Goal: Use online tool/utility: Utilize a website feature to perform a specific function

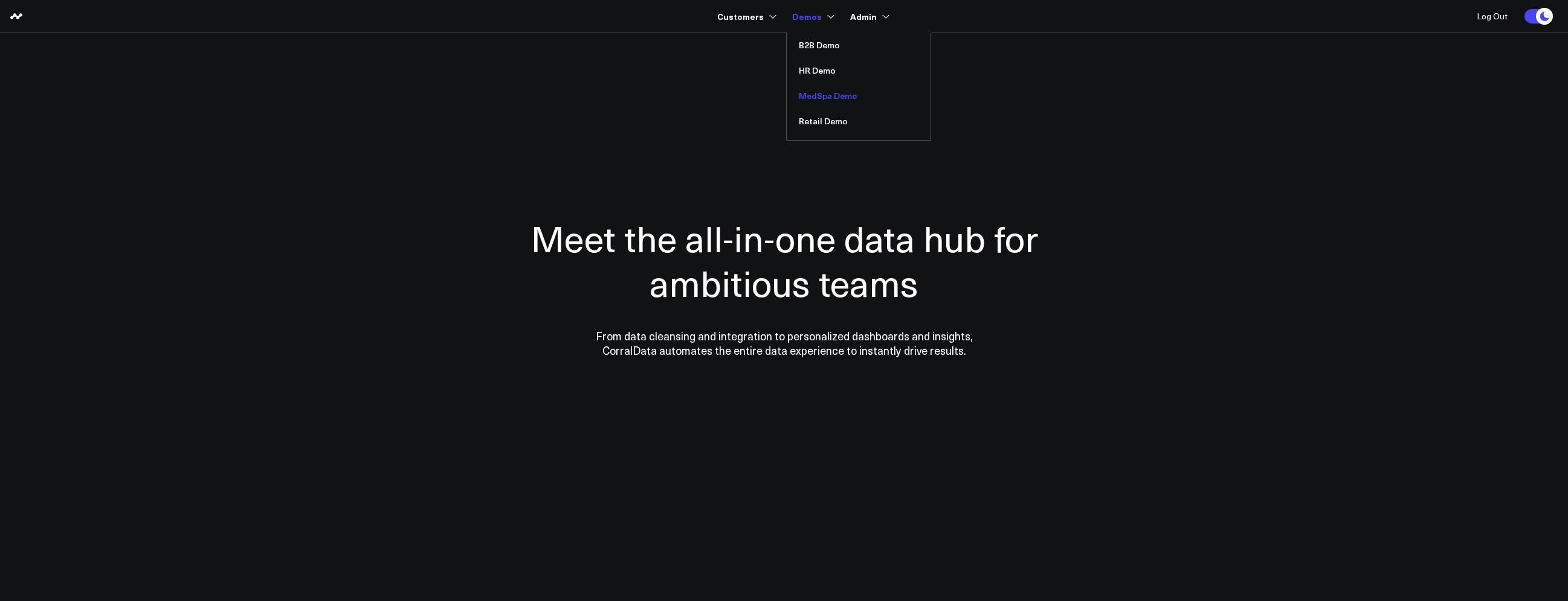
click at [848, 91] on link "MedSpa Demo" at bounding box center [858, 96] width 143 height 25
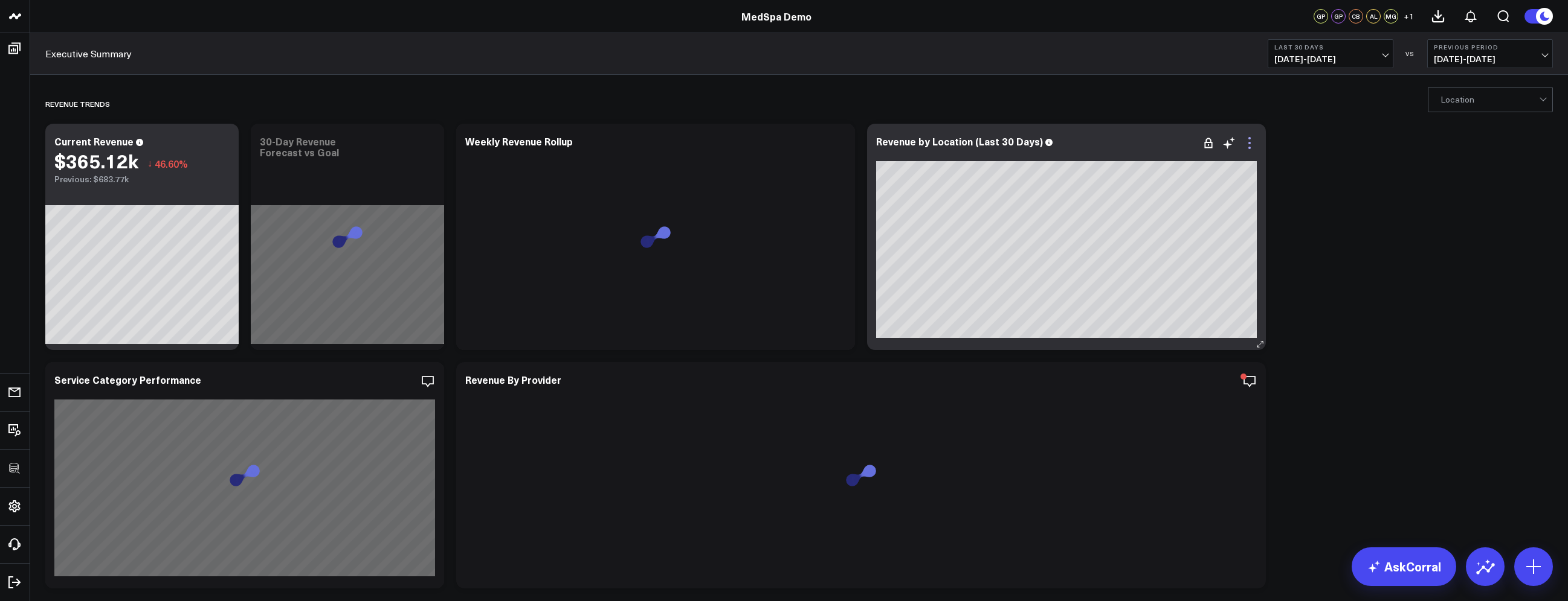
click at [1249, 139] on icon at bounding box center [1249, 138] width 2 height 2
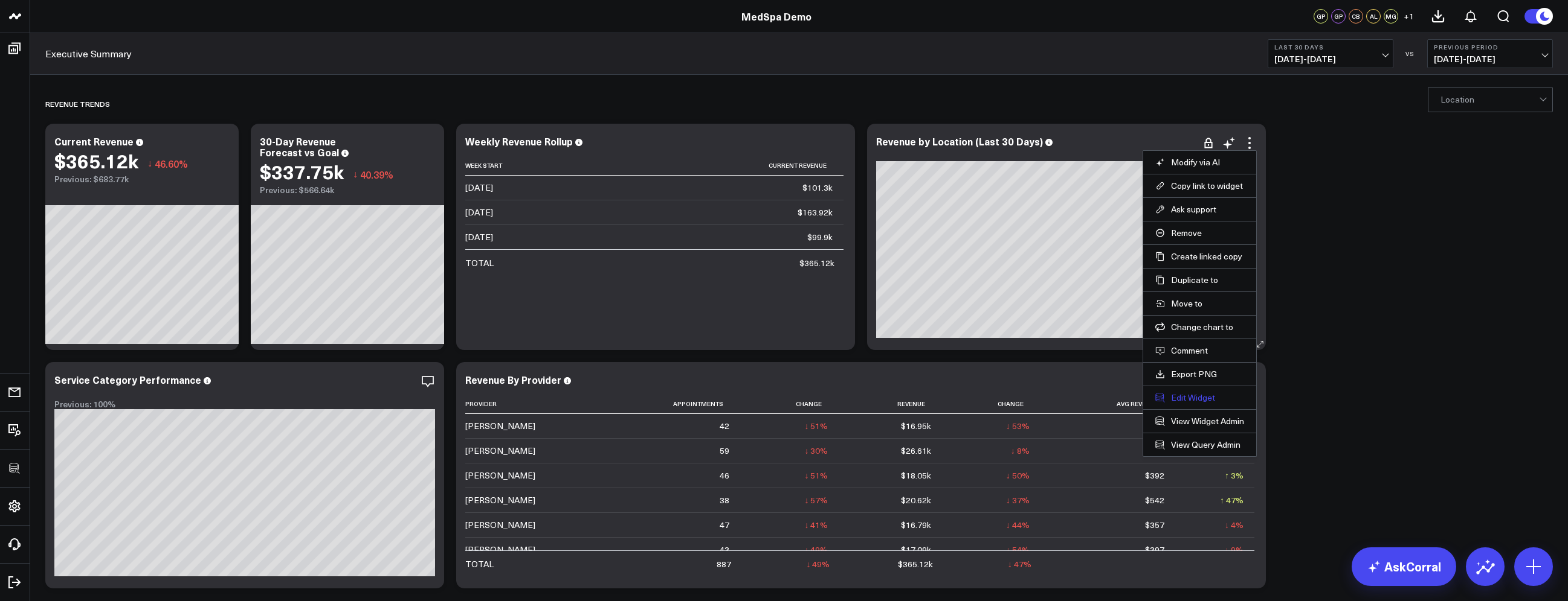
click at [1198, 396] on button "Edit Widget" at bounding box center [1199, 398] width 89 height 11
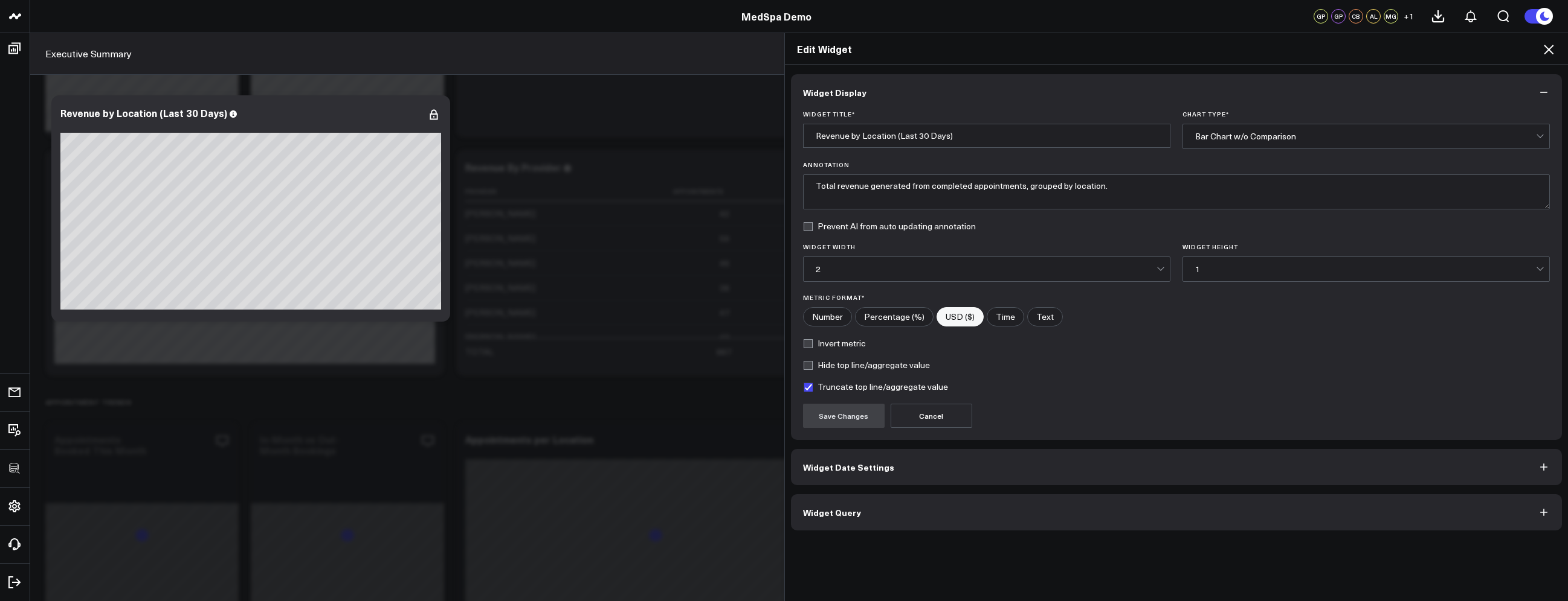
scroll to position [290, 0]
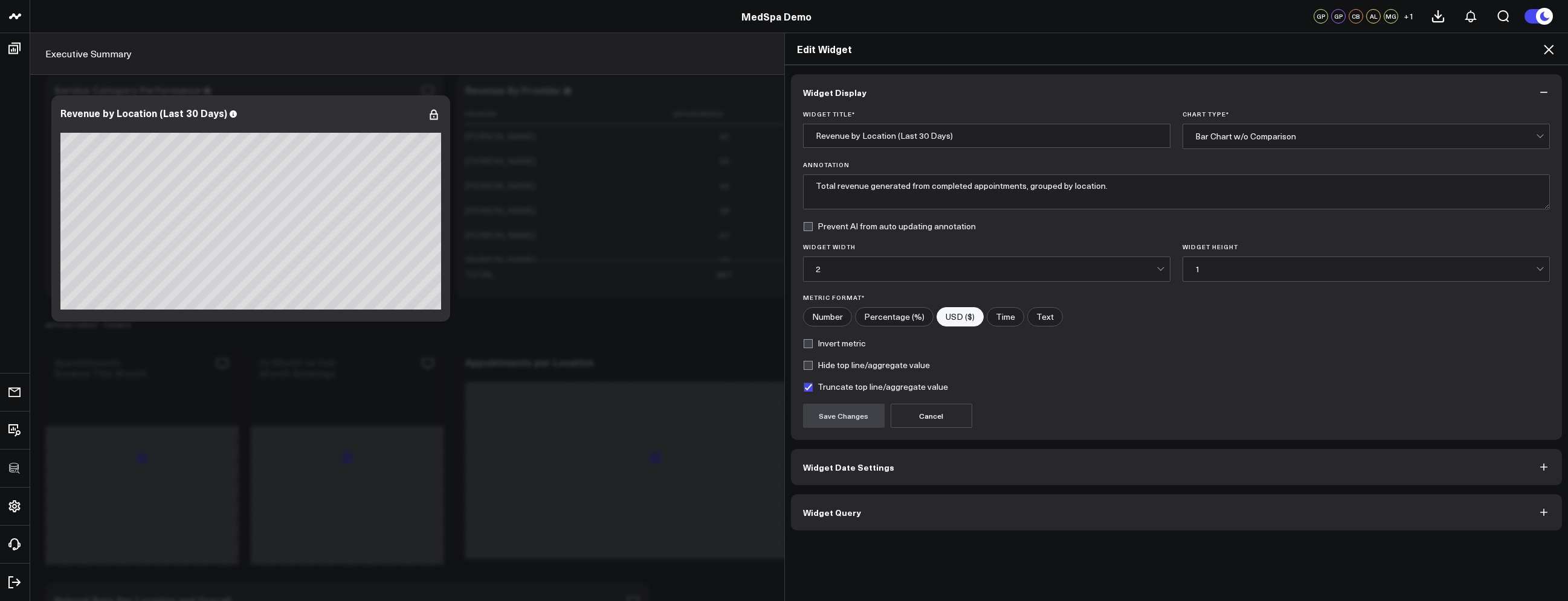
click at [1172, 517] on button "Widget Query" at bounding box center [1177, 512] width 771 height 36
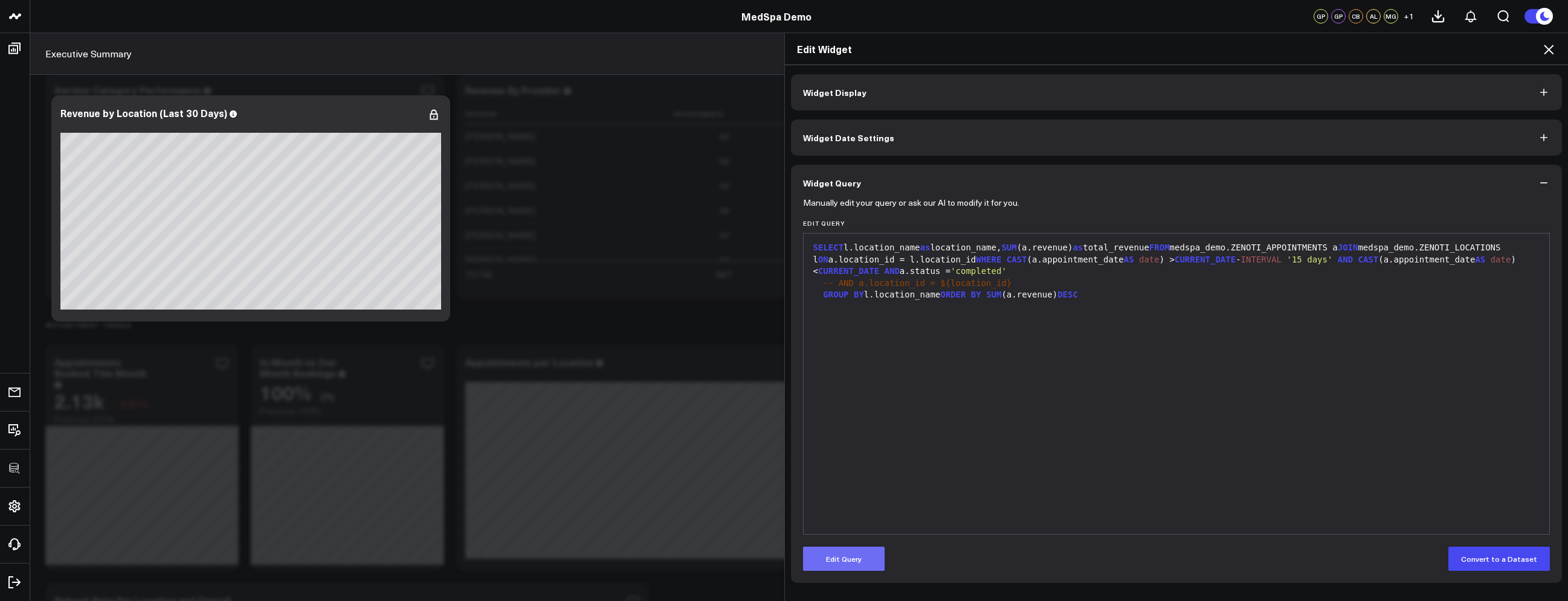
click at [841, 554] on button "Edit Query" at bounding box center [844, 559] width 82 height 24
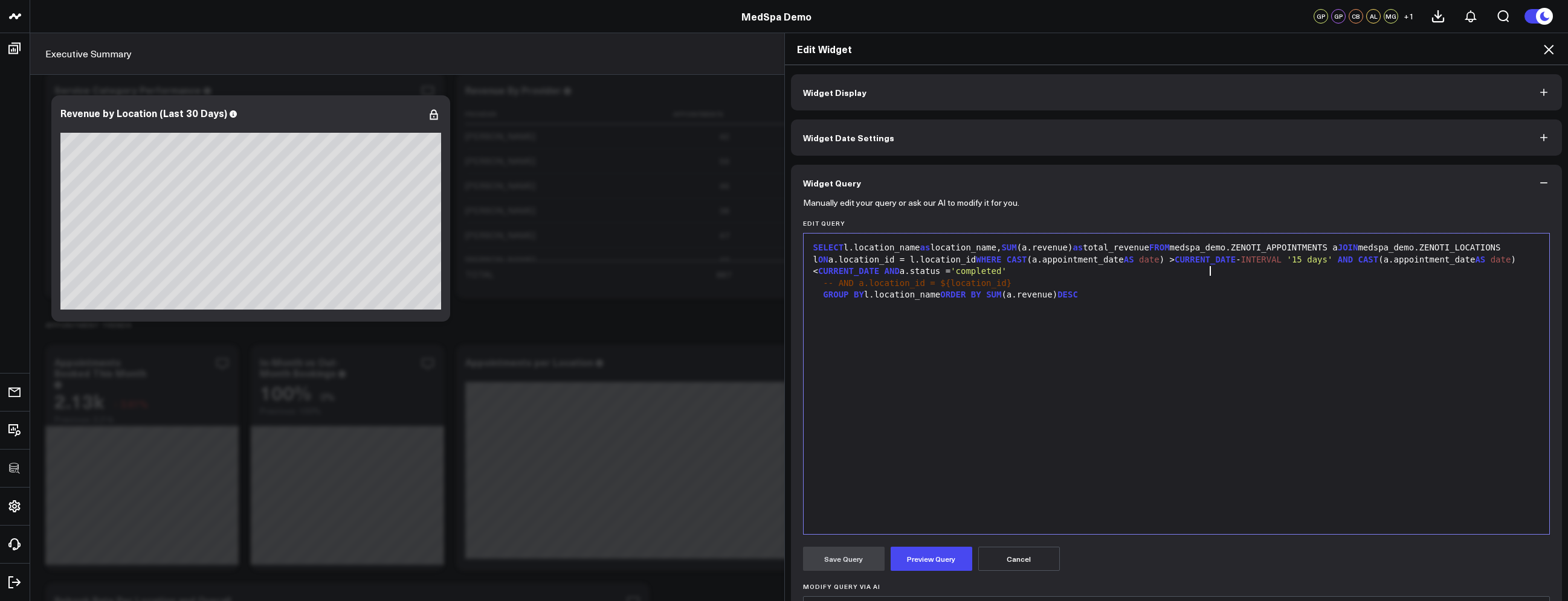
click at [1289, 272] on div "SELECT l.location_name as location_name, SUM (a.revenue) as total_revenue FROM …" at bounding box center [1177, 259] width 734 height 35
click at [1212, 367] on div "SELECT l.location_name as location_name, SUM (a.revenue) as total_revenue FROM …" at bounding box center [1177, 384] width 734 height 288
click at [1145, 299] on div "GROUP BY l.location_name ORDER BY SUM (a.revenue) DESC" at bounding box center [1177, 295] width 734 height 12
click at [1134, 267] on div "SELECT l.location_name as location_name, SUM (a.revenue) as total_revenue FROM …" at bounding box center [1177, 259] width 734 height 35
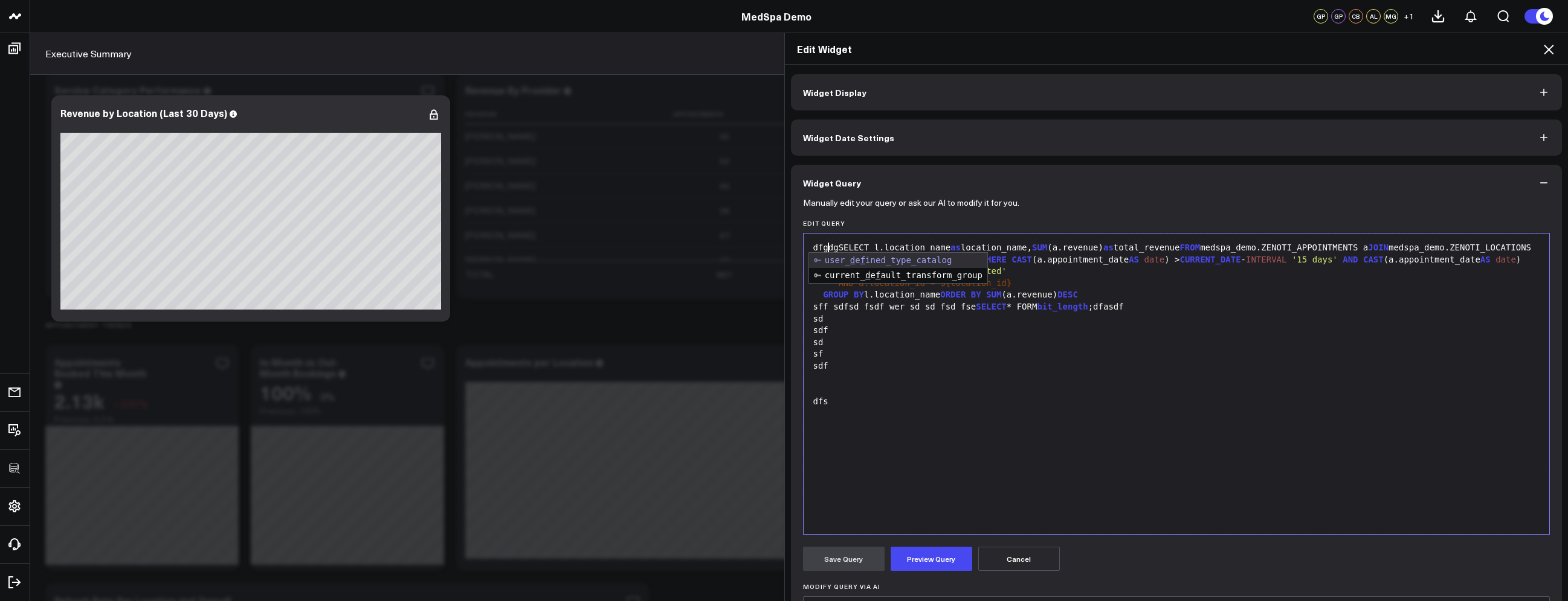
click at [1158, 376] on div at bounding box center [1177, 378] width 734 height 12
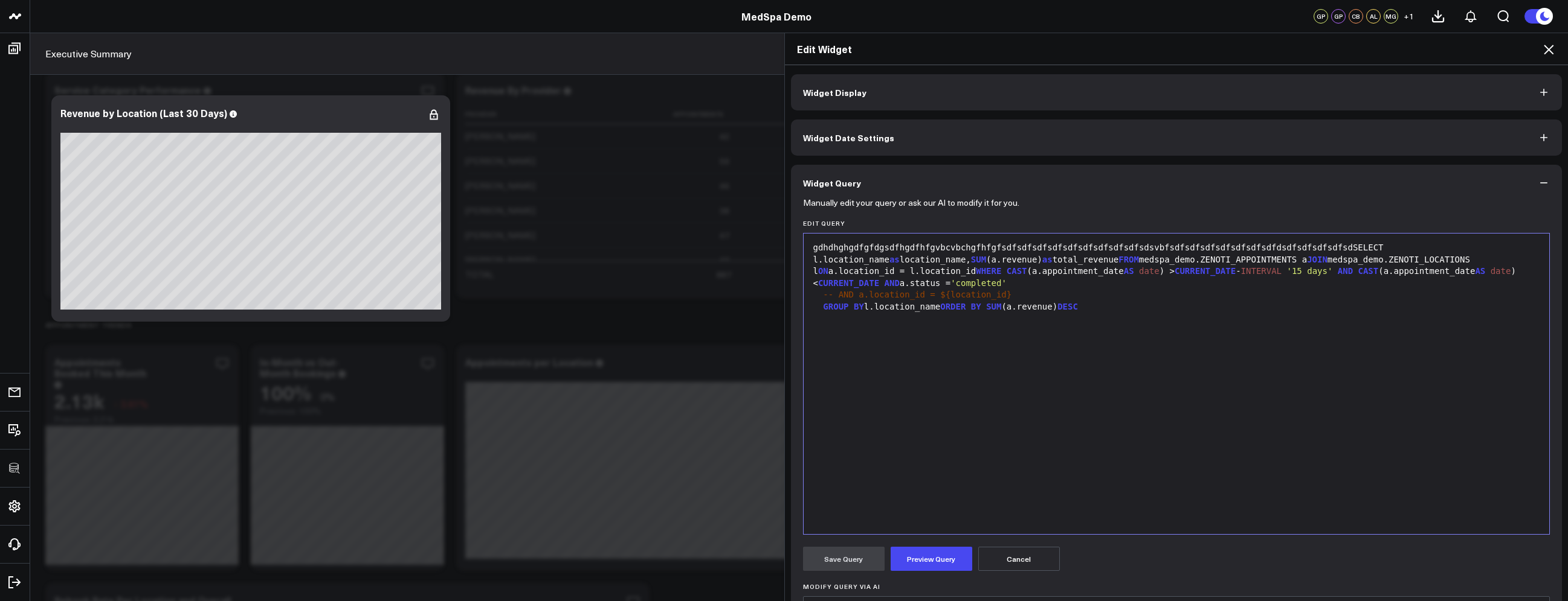
click at [1246, 293] on div "-- AND a.location_id = ${location_id}" at bounding box center [1177, 295] width 734 height 12
click at [1197, 297] on div "-- AND a.location_id = ${location_id}d" at bounding box center [1177, 295] width 734 height 12
click at [1307, 276] on span "AS" at bounding box center [1301, 271] width 10 height 9
